Goal: Task Accomplishment & Management: Use online tool/utility

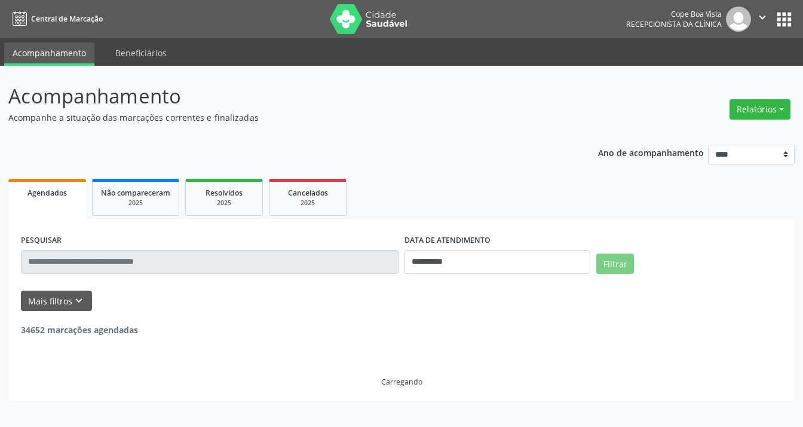
click at [758, 120] on div "Relatórios Agendamentos Procedimentos realizados" at bounding box center [759, 109] width 69 height 29
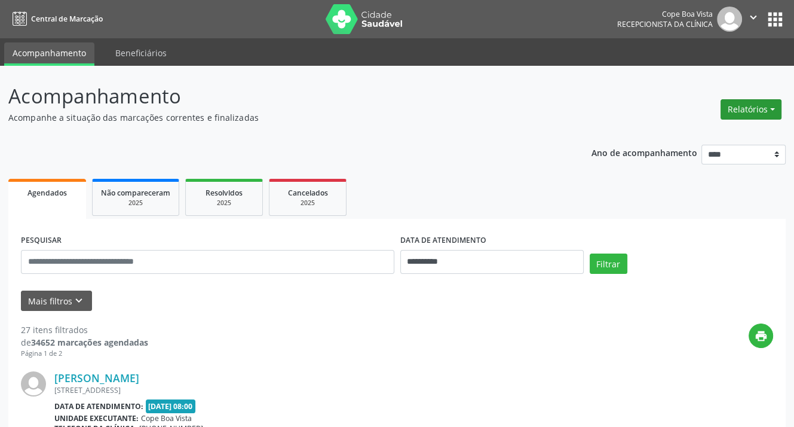
click at [763, 115] on button "Relatórios" at bounding box center [751, 109] width 61 height 20
click at [729, 138] on link "Agendamentos" at bounding box center [717, 135] width 128 height 17
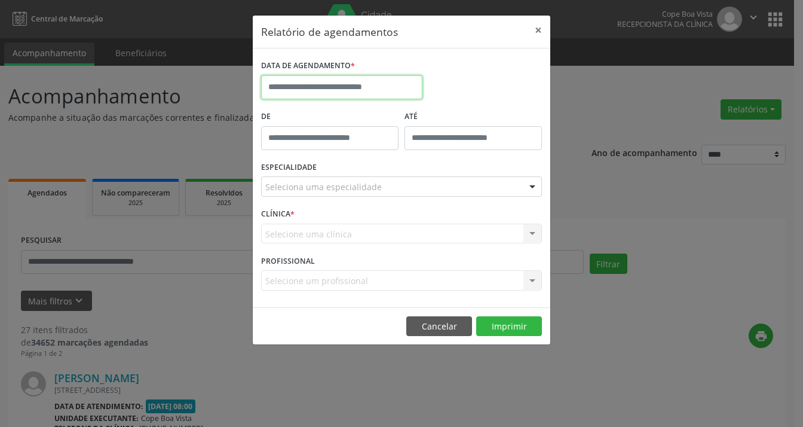
click at [354, 88] on input "text" at bounding box center [341, 87] width 161 height 24
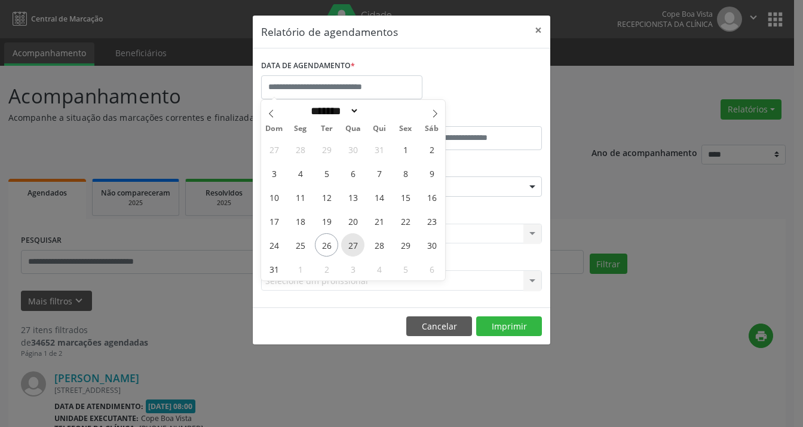
click at [352, 246] on span "27" at bounding box center [352, 244] width 23 height 23
type input "**********"
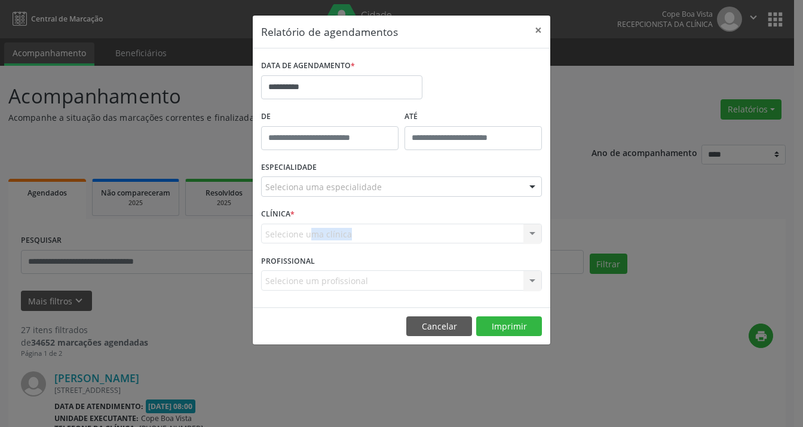
click at [352, 246] on div "CLÍNICA * Selecione uma clínica Nenhum resultado encontrado para: " " Não há ne…" at bounding box center [401, 228] width 287 height 47
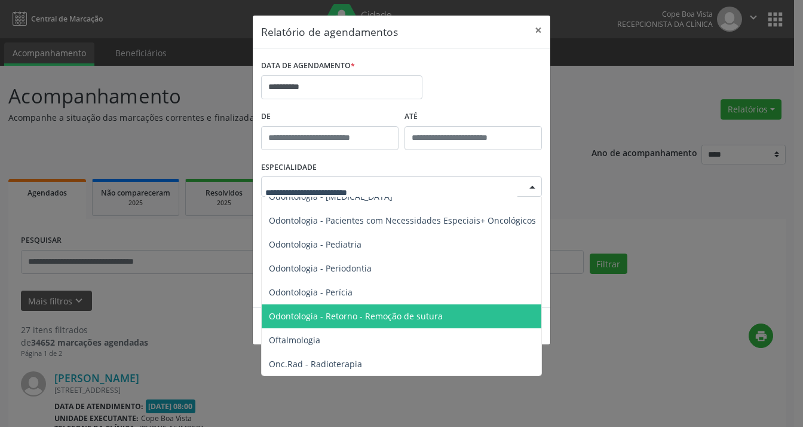
scroll to position [1554, 0]
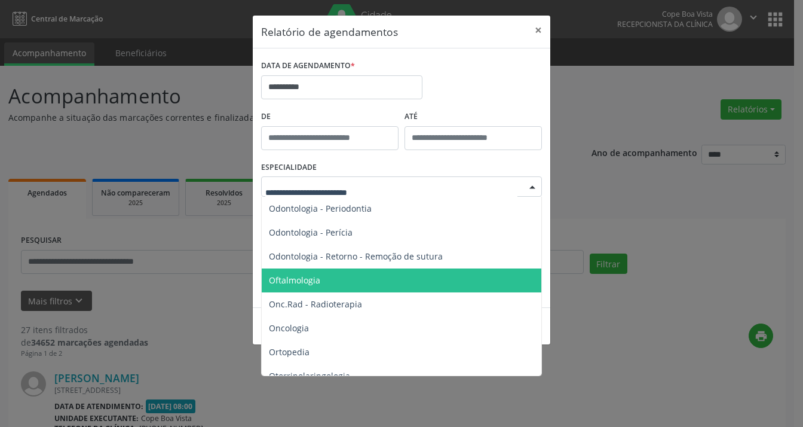
click at [341, 285] on span "Oftalmologia" at bounding box center [402, 280] width 281 height 24
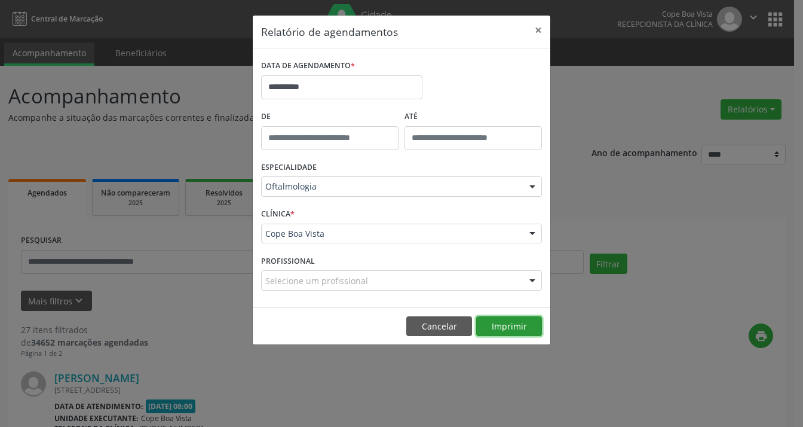
click at [513, 330] on button "Imprimir" at bounding box center [509, 326] width 66 height 20
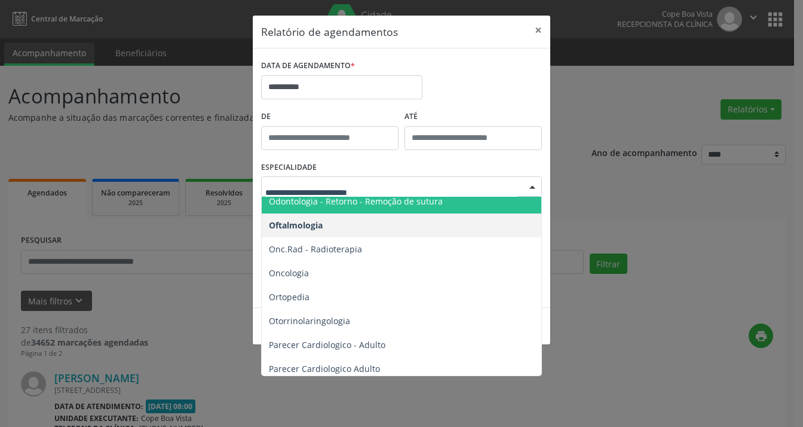
scroll to position [1673, 0]
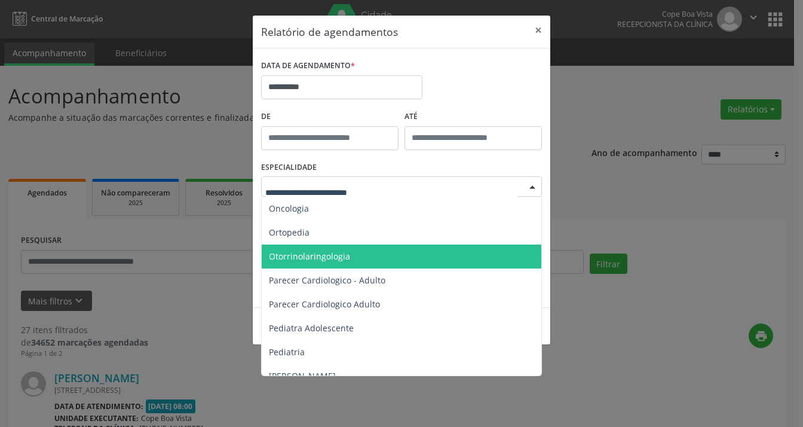
click at [346, 256] on span "Otorrinolaringologia" at bounding box center [309, 255] width 81 height 11
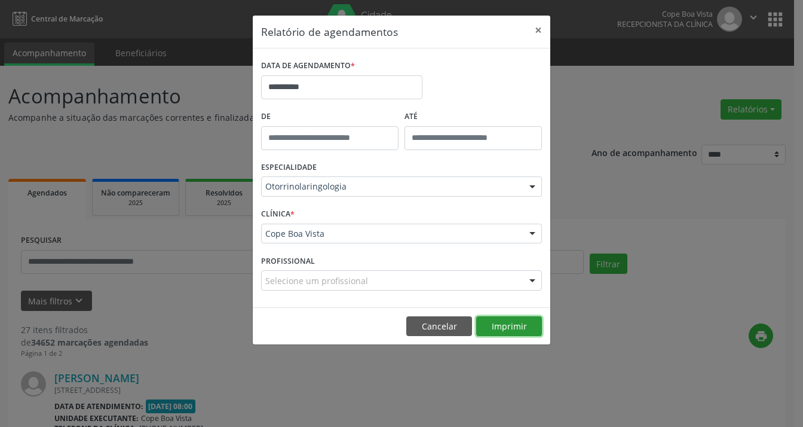
click at [526, 328] on button "Imprimir" at bounding box center [509, 326] width 66 height 20
